Goal: Navigation & Orientation: Find specific page/section

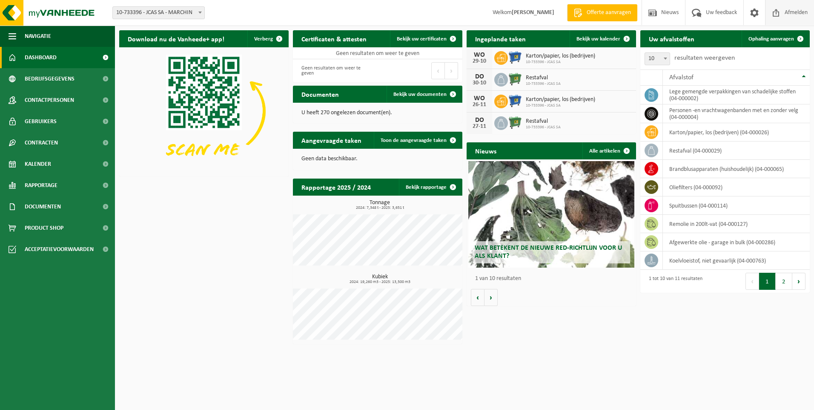
click at [794, 10] on span "Afmelden" at bounding box center [796, 12] width 27 height 25
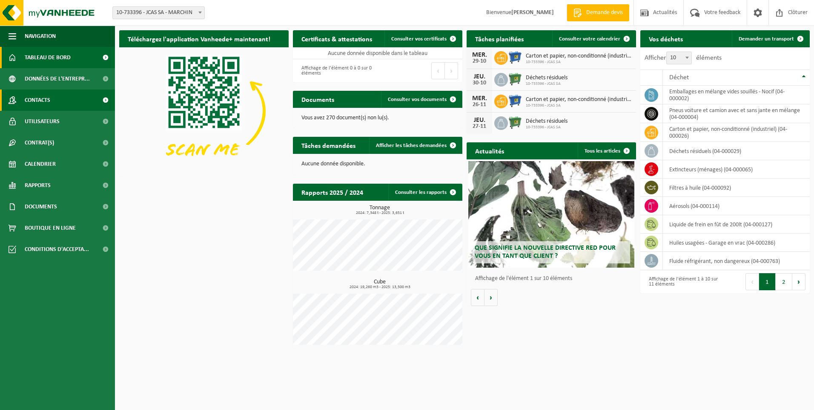
click at [34, 100] on span "Contacts" at bounding box center [38, 99] width 26 height 21
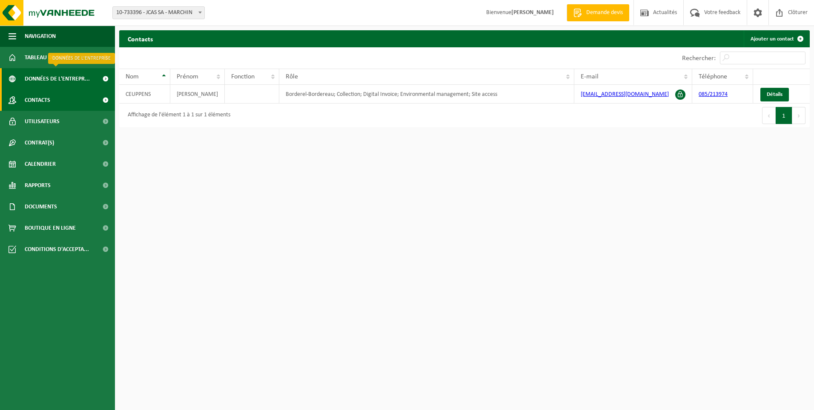
click at [46, 78] on span "Données de l'entrepr..." at bounding box center [57, 78] width 65 height 21
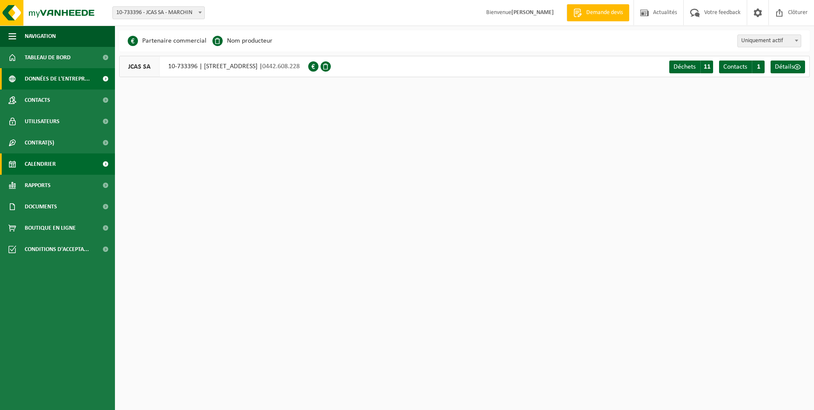
click at [50, 163] on span "Calendrier" at bounding box center [40, 163] width 31 height 21
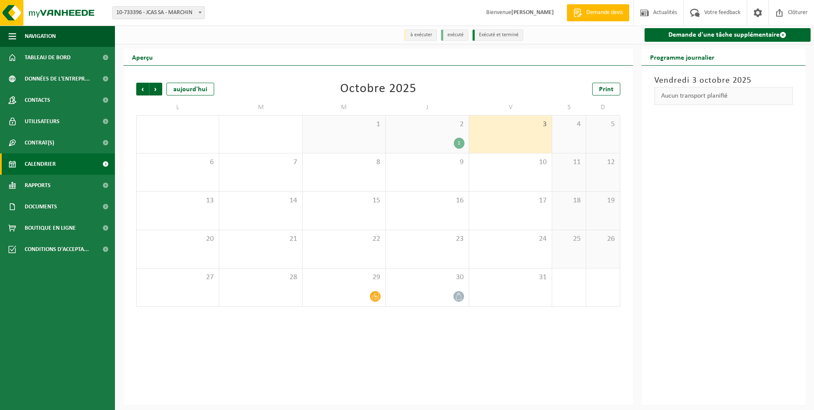
click at [439, 139] on div "1" at bounding box center [427, 143] width 74 height 11
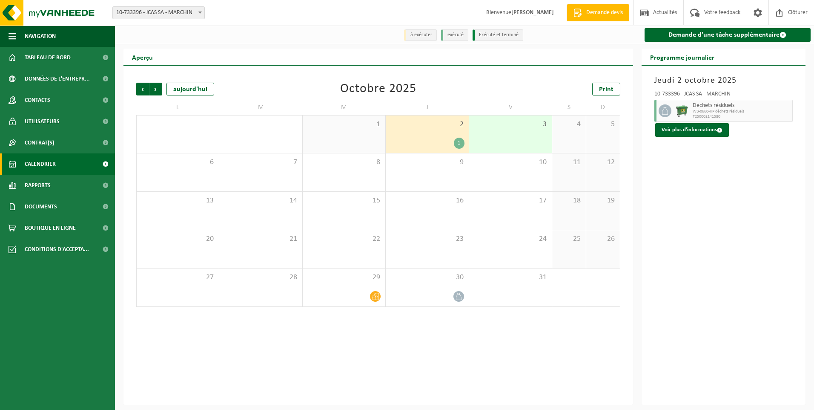
click at [342, 134] on div "1" at bounding box center [344, 133] width 83 height 37
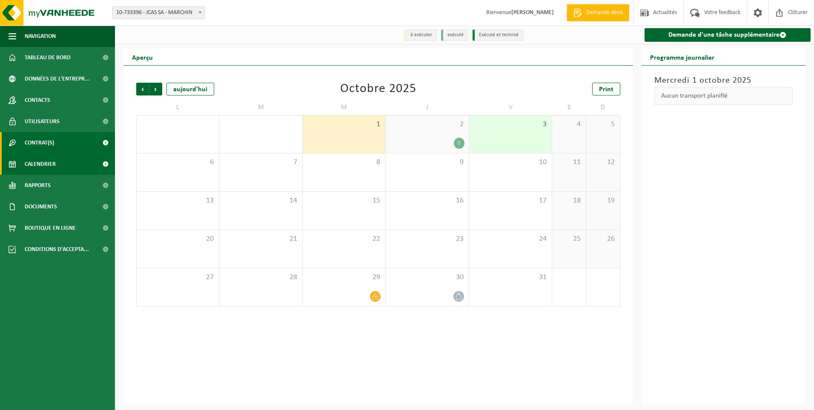
click at [26, 138] on span "Contrat(s)" at bounding box center [39, 142] width 29 height 21
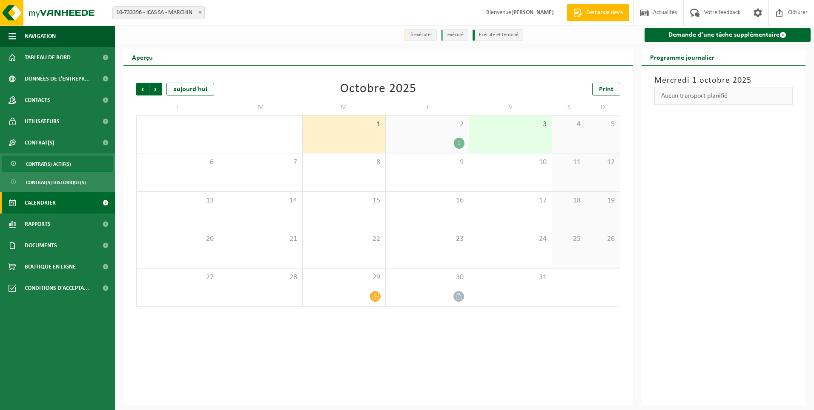
click at [46, 165] on span "Contrat(s) actif(s)" at bounding box center [48, 164] width 45 height 16
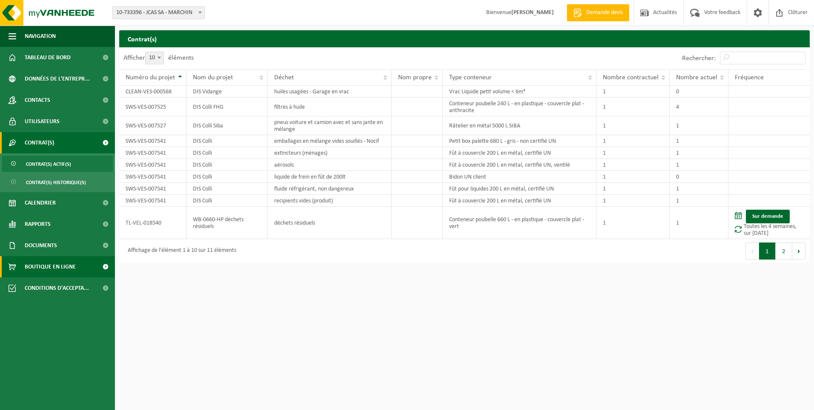
click at [56, 269] on span "Boutique en ligne" at bounding box center [50, 266] width 51 height 21
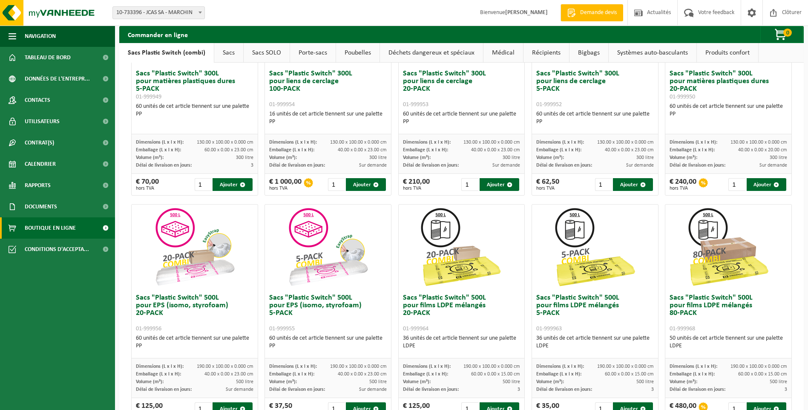
scroll to position [99, 0]
